Goal: Task Accomplishment & Management: Manage account settings

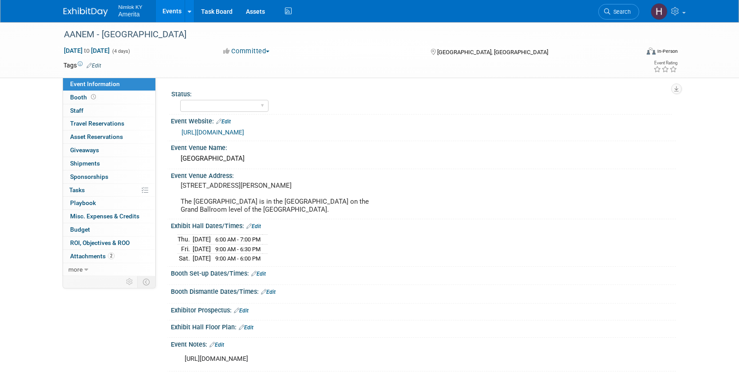
click at [140, 9] on span "Nimlok KY" at bounding box center [131, 6] width 24 height 9
click at [169, 10] on link "Events" at bounding box center [172, 11] width 32 height 22
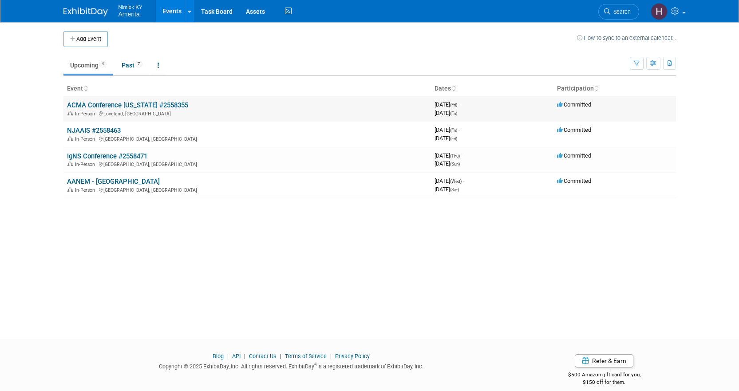
click at [107, 103] on link "ACMA Conference [US_STATE] #2558355" at bounding box center [127, 105] width 121 height 8
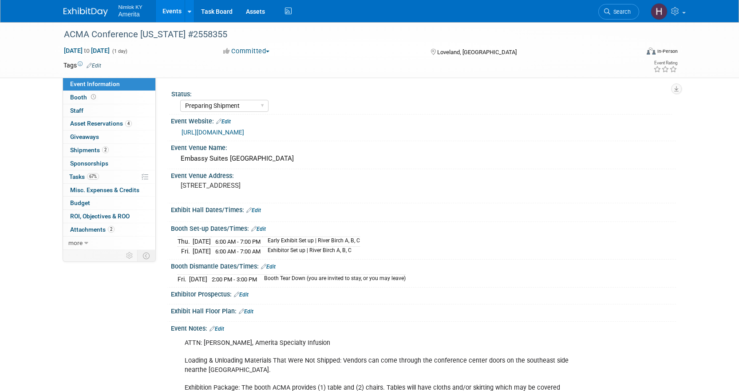
select select "Preparing Shipment"
click at [76, 177] on span "Tasks 67%" at bounding box center [84, 176] width 30 height 7
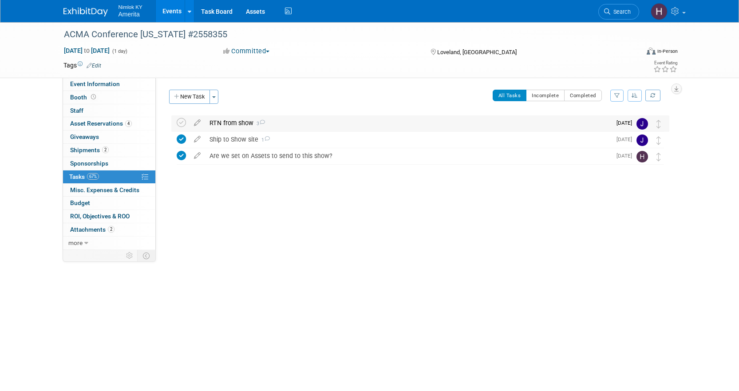
click at [231, 121] on div "RTN from show 3" at bounding box center [408, 122] width 406 height 15
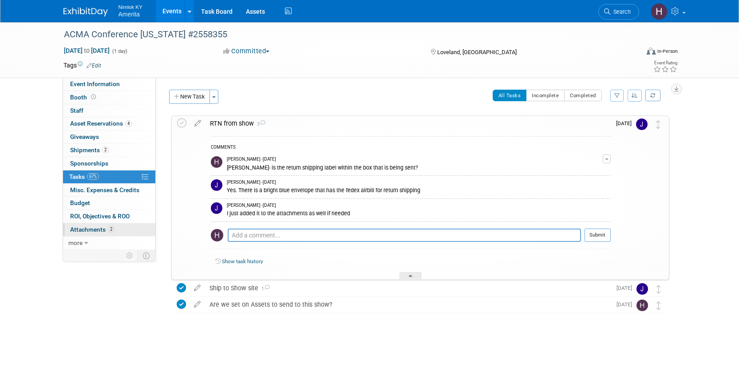
click at [96, 230] on span "Attachments 2" at bounding box center [92, 229] width 44 height 7
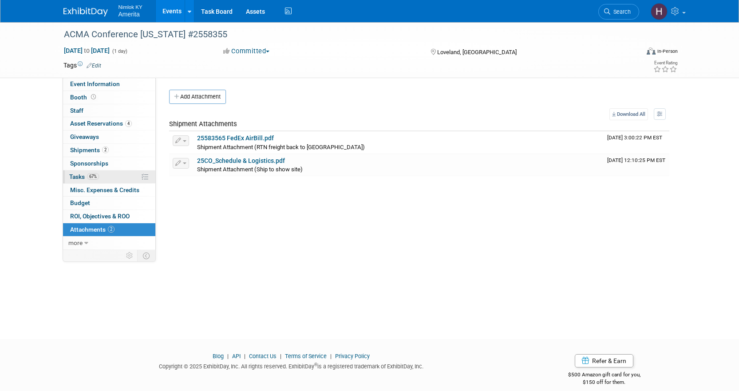
click at [133, 172] on link "67% Tasks 67%" at bounding box center [109, 176] width 92 height 13
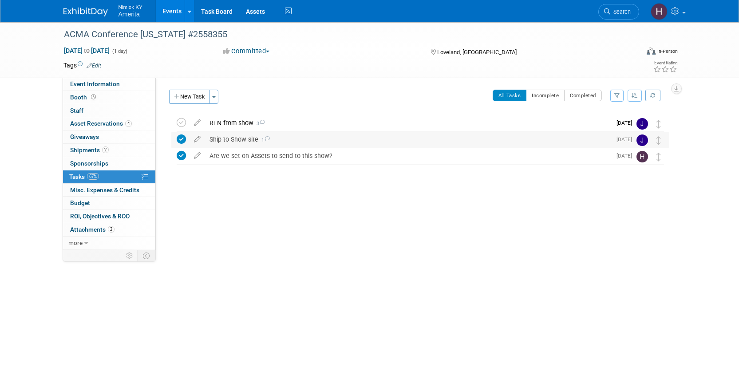
click at [300, 140] on div "Ship to Show site 1" at bounding box center [408, 139] width 406 height 15
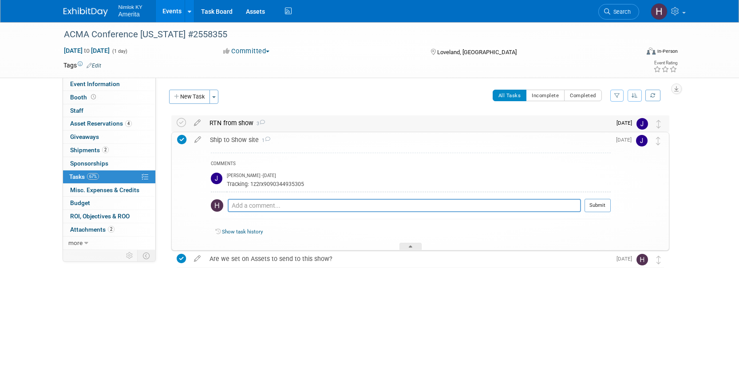
click at [305, 128] on div "RTN from show 3" at bounding box center [408, 122] width 406 height 15
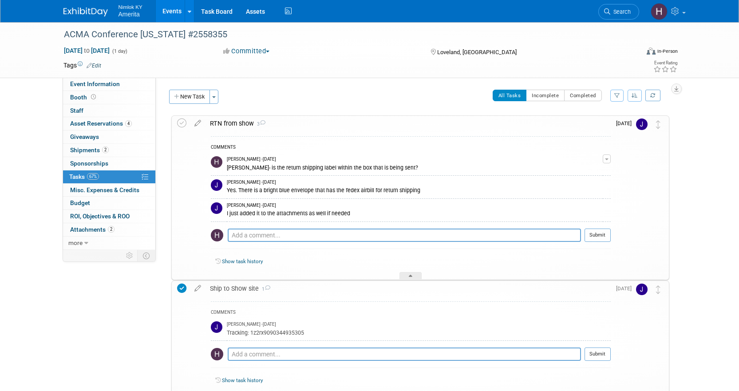
click at [399, 189] on div "Yes. There is a bright blue envelope that has the fedex airbill for return ship…" at bounding box center [415, 190] width 376 height 8
copy tr "Yes. There is a bright blue envelope that has the fedex airbill for return ship…"
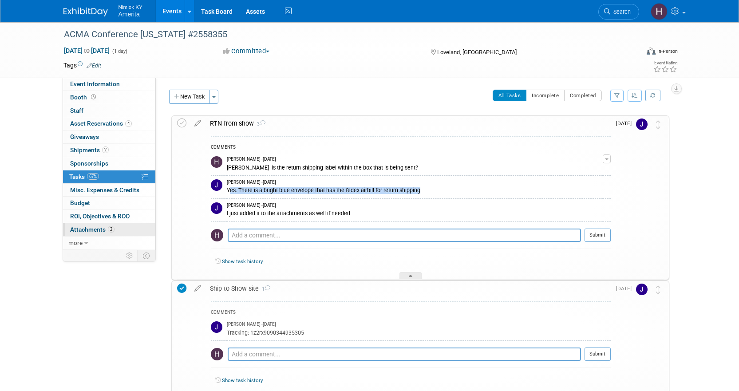
click at [91, 234] on link "2 Attachments 2" at bounding box center [109, 229] width 92 height 13
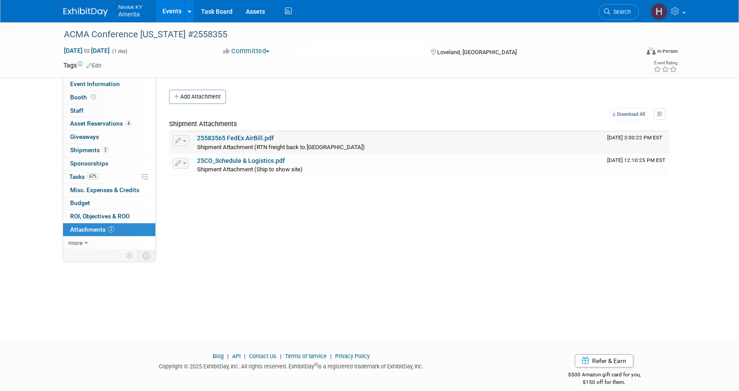
click at [219, 135] on link "25583565 FedEx AirBill.pdf" at bounding box center [235, 138] width 77 height 7
click at [77, 176] on span "Tasks 67%" at bounding box center [84, 176] width 30 height 7
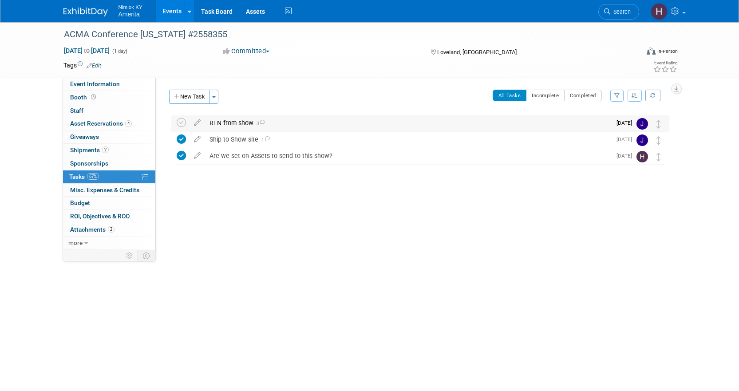
click at [232, 123] on div "RTN from show 3" at bounding box center [408, 122] width 406 height 15
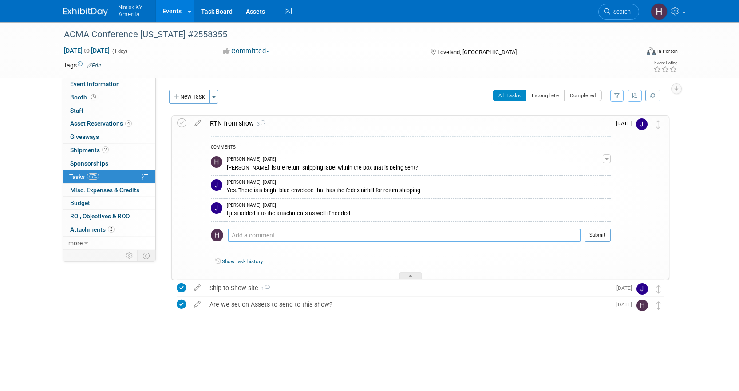
click at [253, 237] on textarea at bounding box center [404, 235] width 353 height 13
type textarea "Thank you!"
click at [597, 234] on button "Submit" at bounding box center [598, 235] width 26 height 13
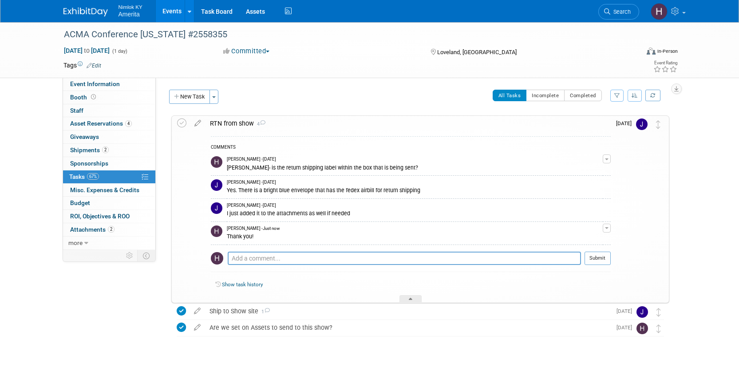
click at [109, 175] on link "67% Tasks 67%" at bounding box center [109, 176] width 92 height 13
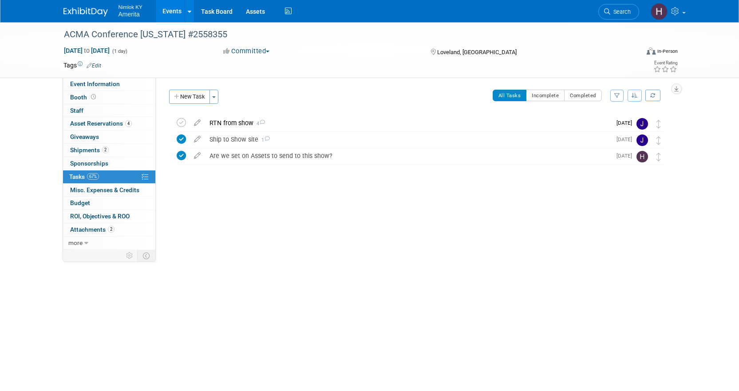
click at [162, 16] on link "Events" at bounding box center [172, 11] width 32 height 22
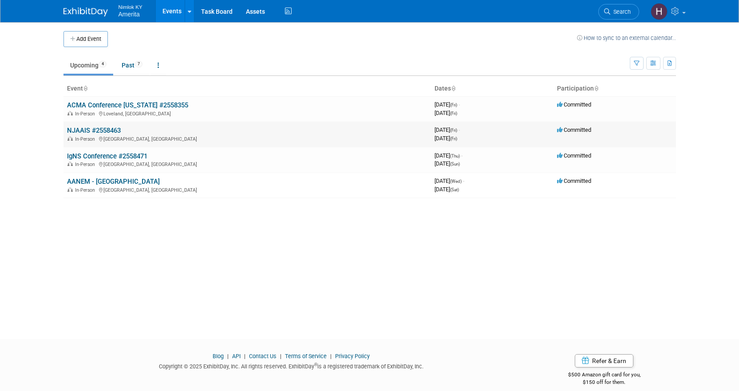
click at [89, 132] on link "NJAAIS #2558463" at bounding box center [94, 131] width 54 height 8
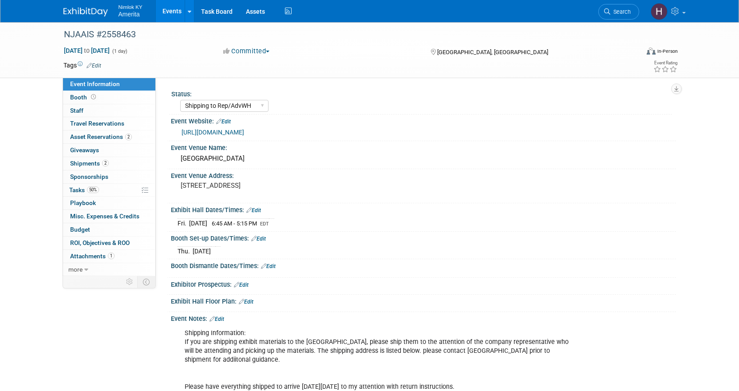
select select "Shipping to Rep/AdvWH"
click at [102, 190] on link "50% Tasks 50%" at bounding box center [109, 190] width 92 height 13
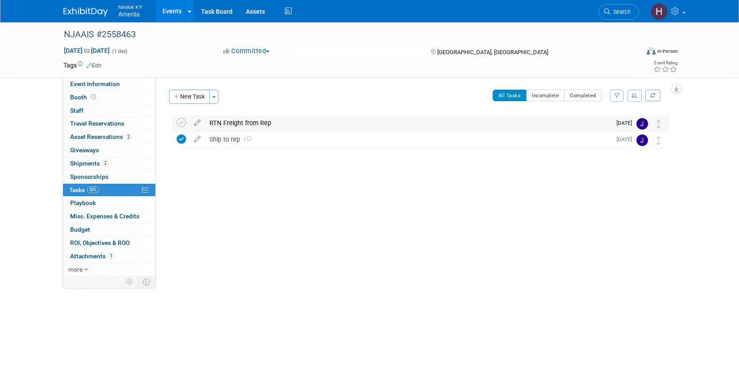
click at [275, 121] on div "RTN Freight from Rep" at bounding box center [408, 122] width 406 height 15
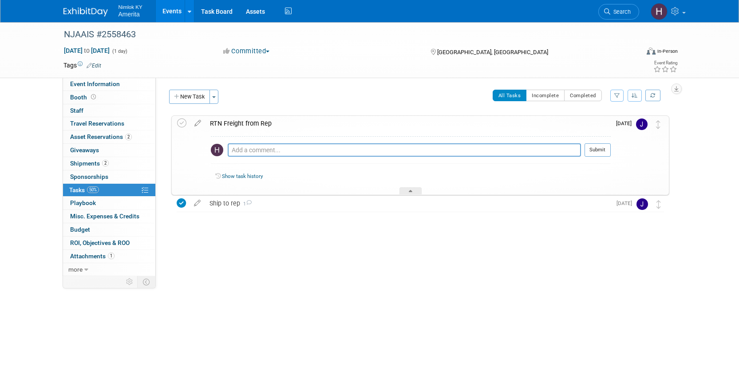
click at [257, 123] on div "RTN Freight from Rep" at bounding box center [408, 123] width 405 height 15
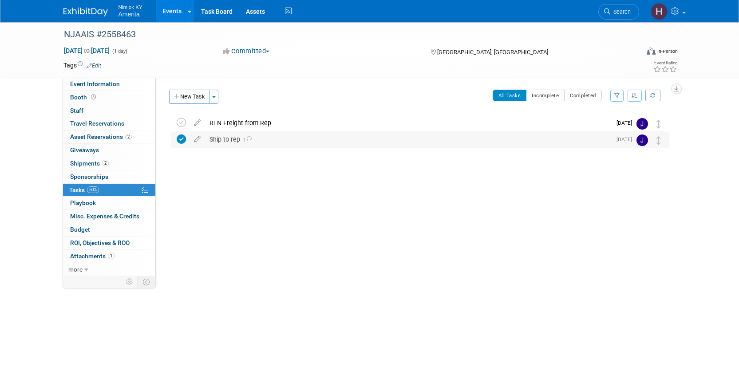
click at [221, 136] on div "Ship to rep 1" at bounding box center [408, 139] width 406 height 15
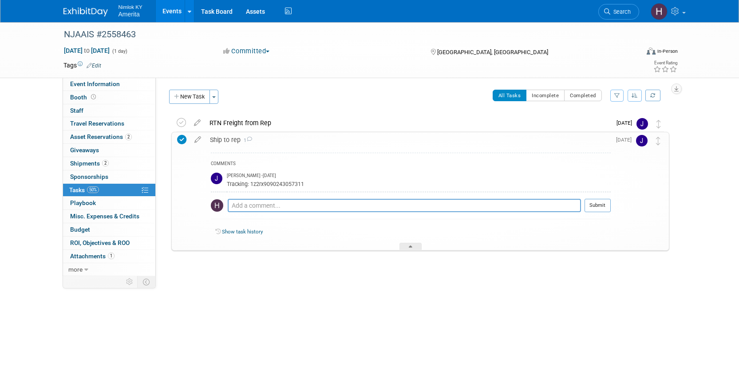
click at [221, 136] on div "Ship to rep 1" at bounding box center [408, 139] width 405 height 15
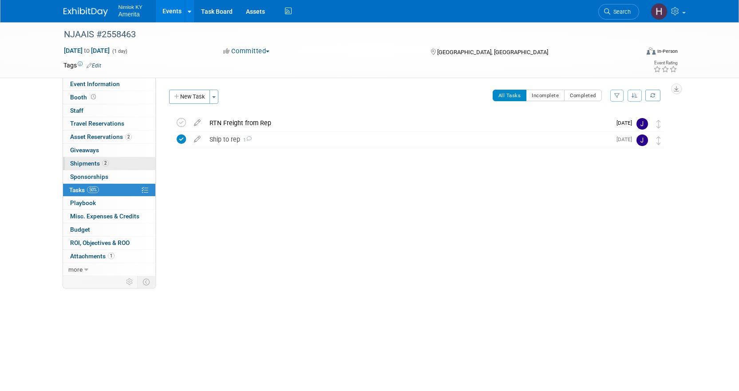
click at [85, 165] on span "Shipments 2" at bounding box center [89, 163] width 39 height 7
